Goal: Find specific page/section: Find specific page/section

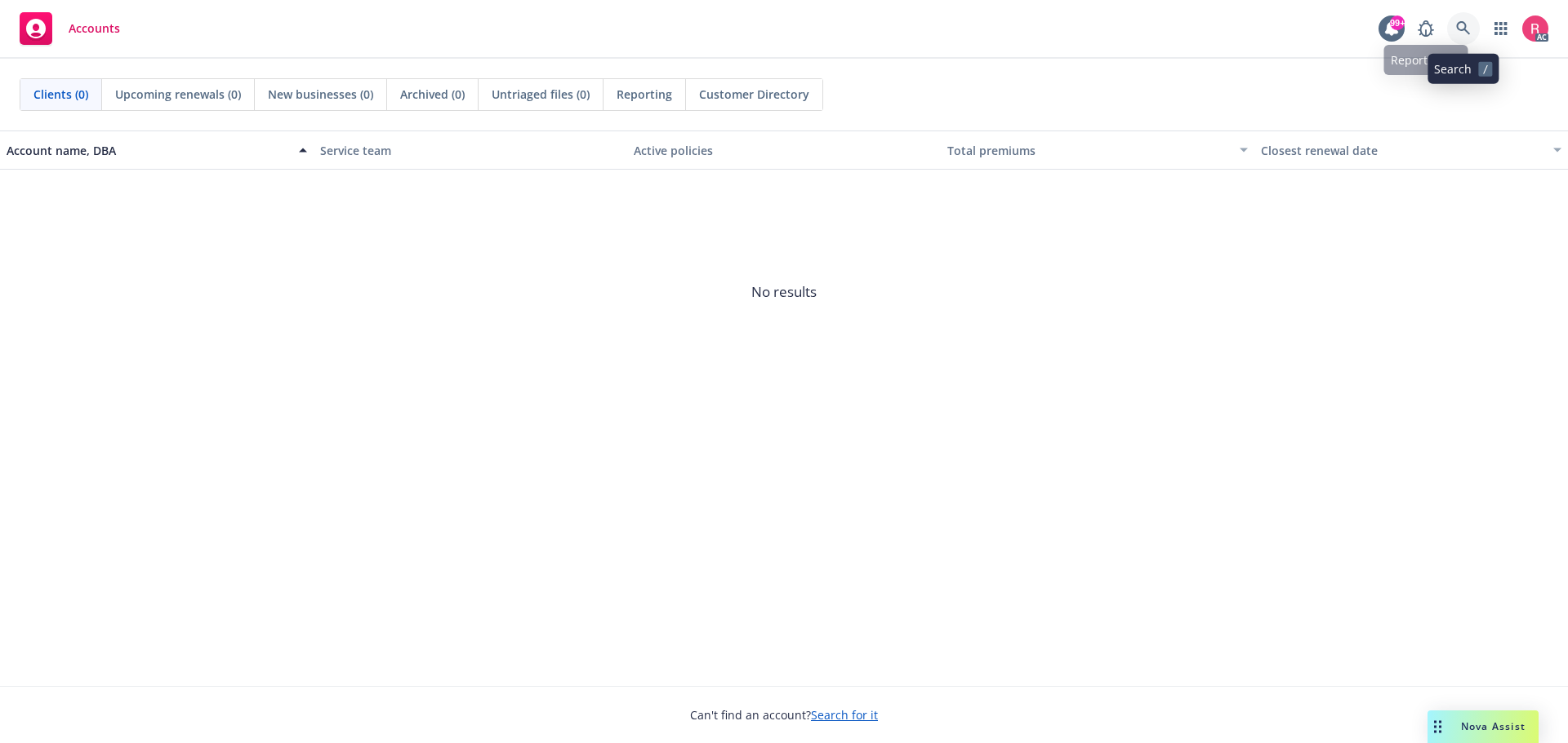
click at [1457, 25] on icon at bounding box center [1462, 28] width 14 height 14
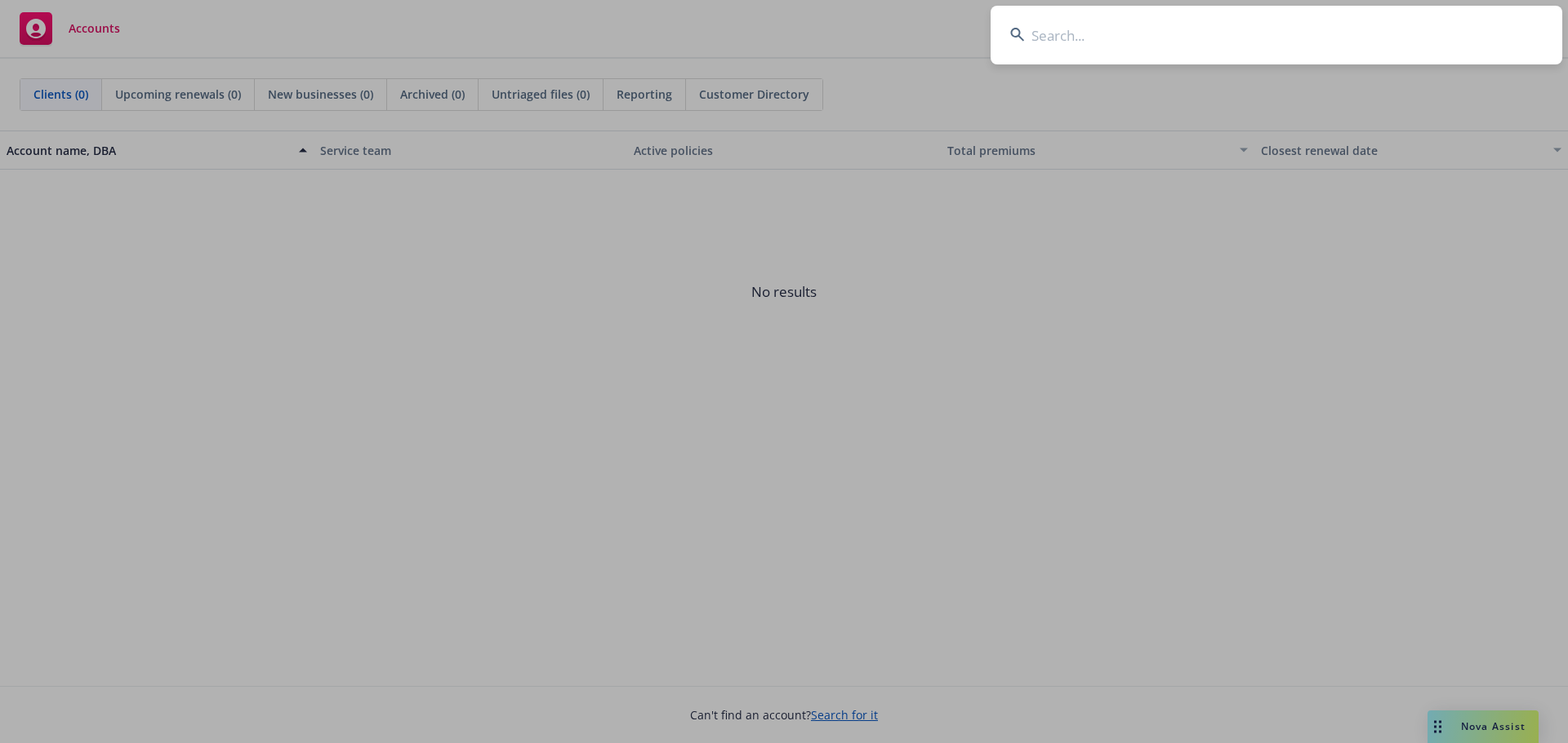
click at [1039, 40] on input at bounding box center [1276, 35] width 571 height 59
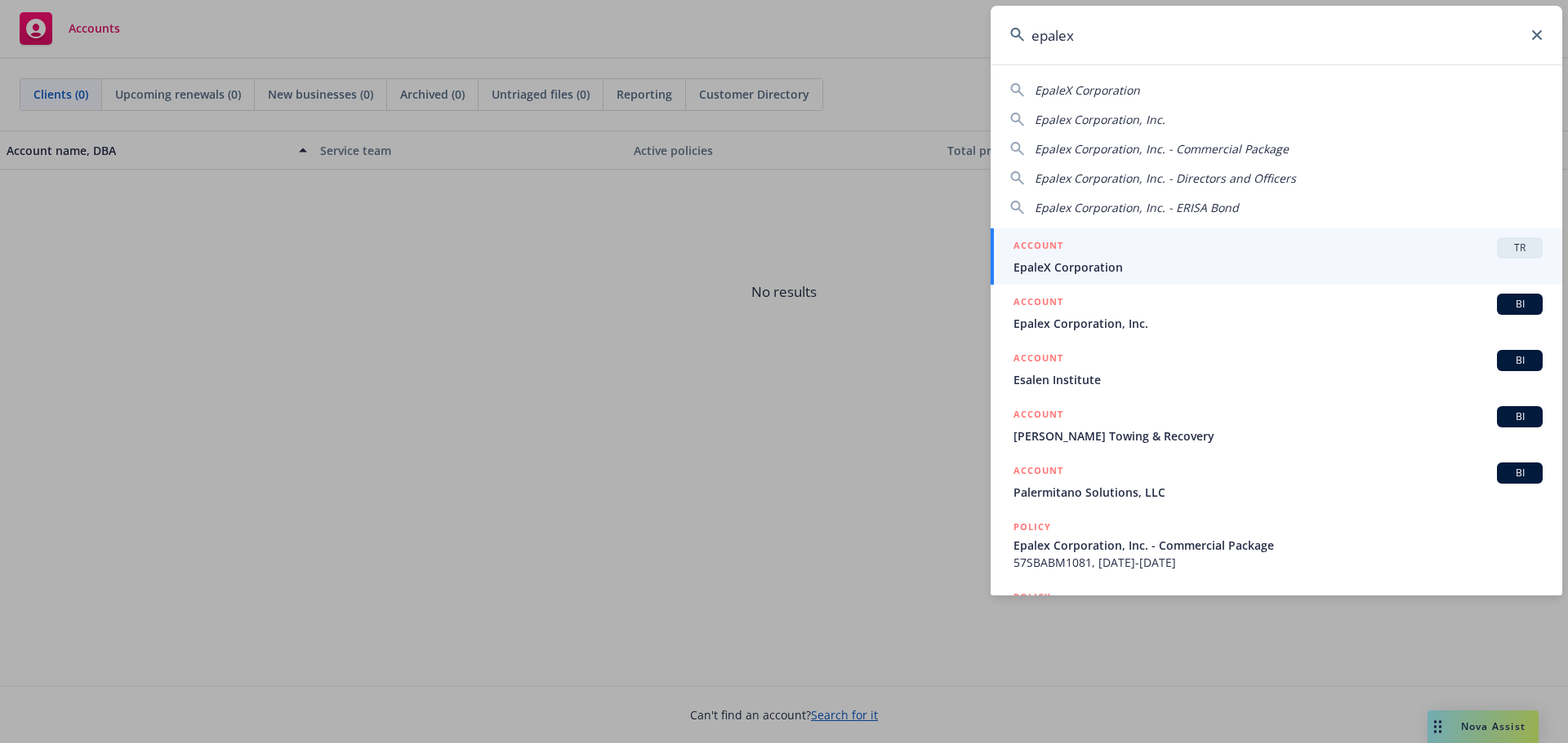
drag, startPoint x: 1084, startPoint y: 42, endPoint x: 1017, endPoint y: 25, distance: 69.1
click at [1017, 25] on input "epalex" at bounding box center [1276, 35] width 571 height 59
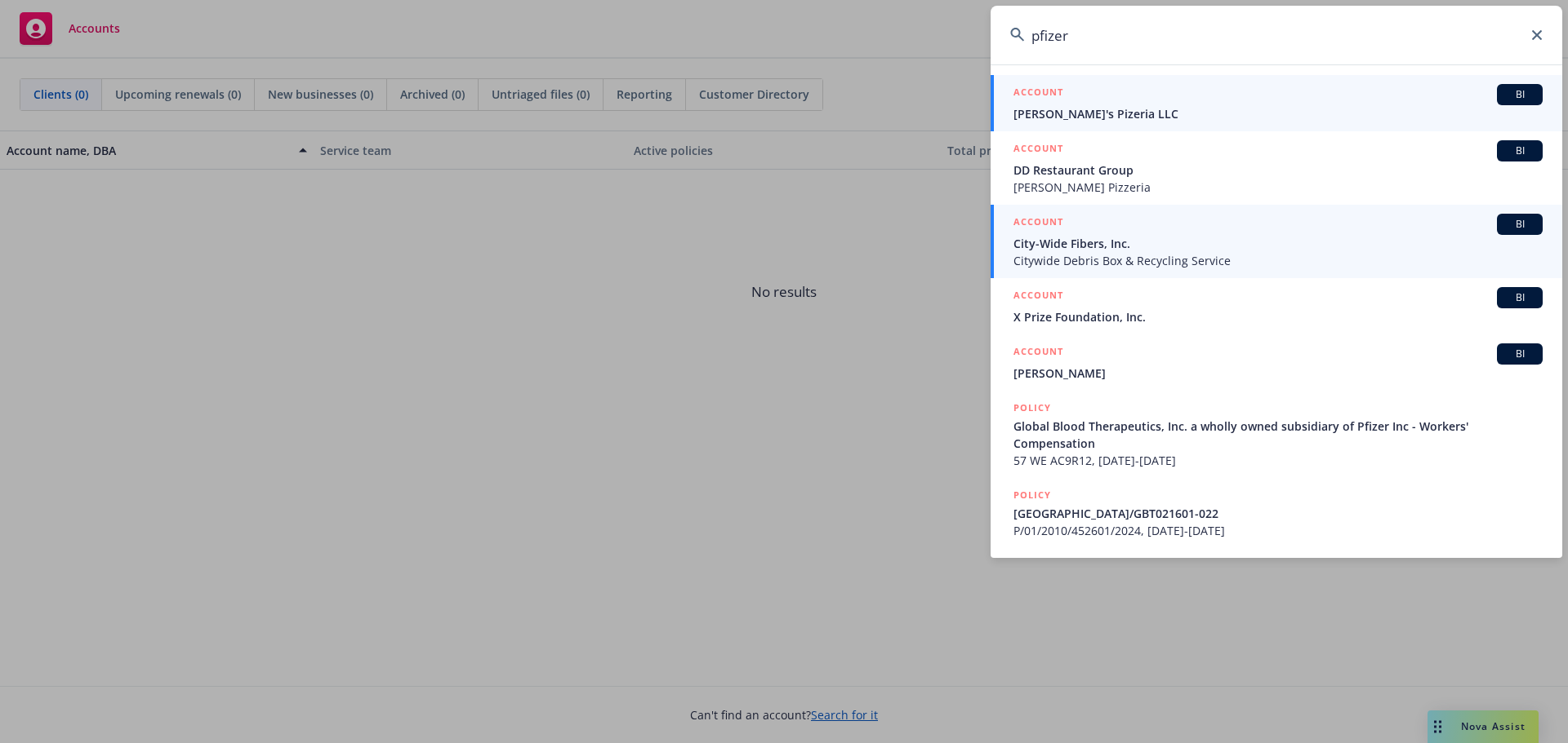
type input "pfizer"
